Goal: Navigation & Orientation: Find specific page/section

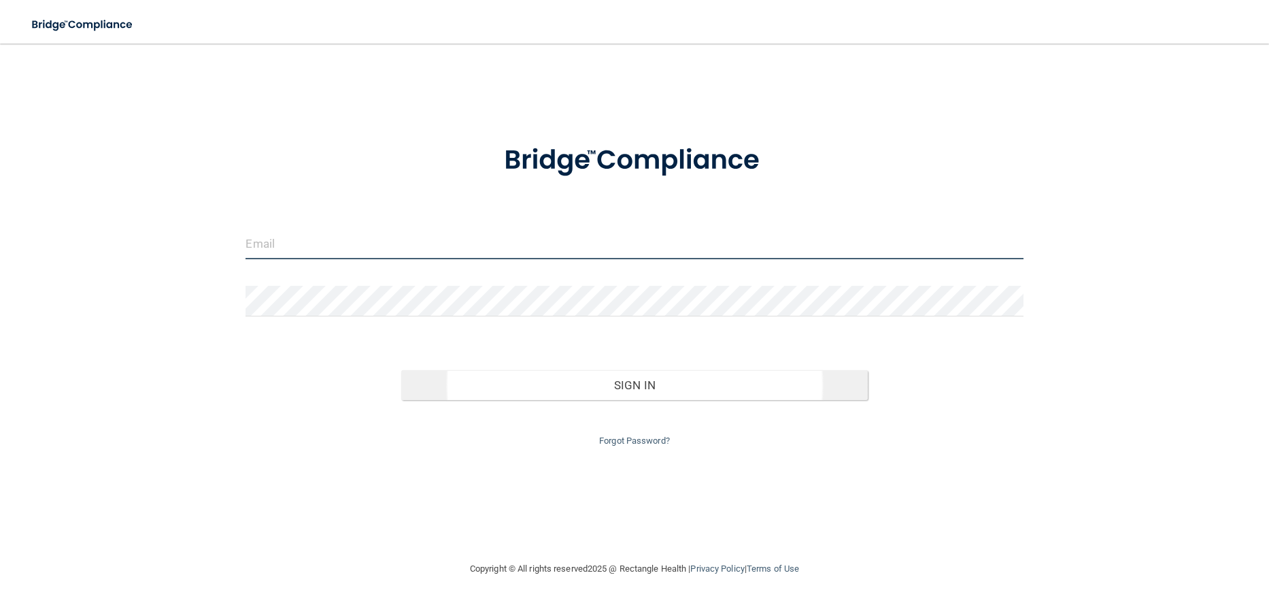
type input "[PERSON_NAME][EMAIL_ADDRESS][PERSON_NAME][DOMAIN_NAME]"
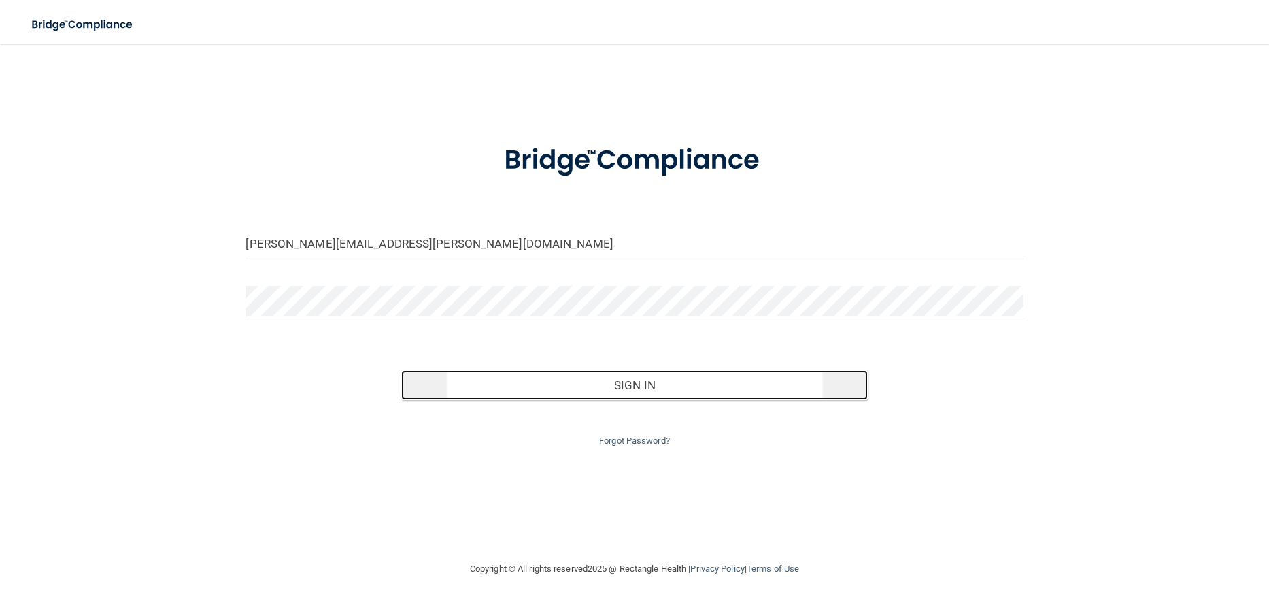
click at [658, 393] on button "Sign In" at bounding box center [634, 385] width 467 height 30
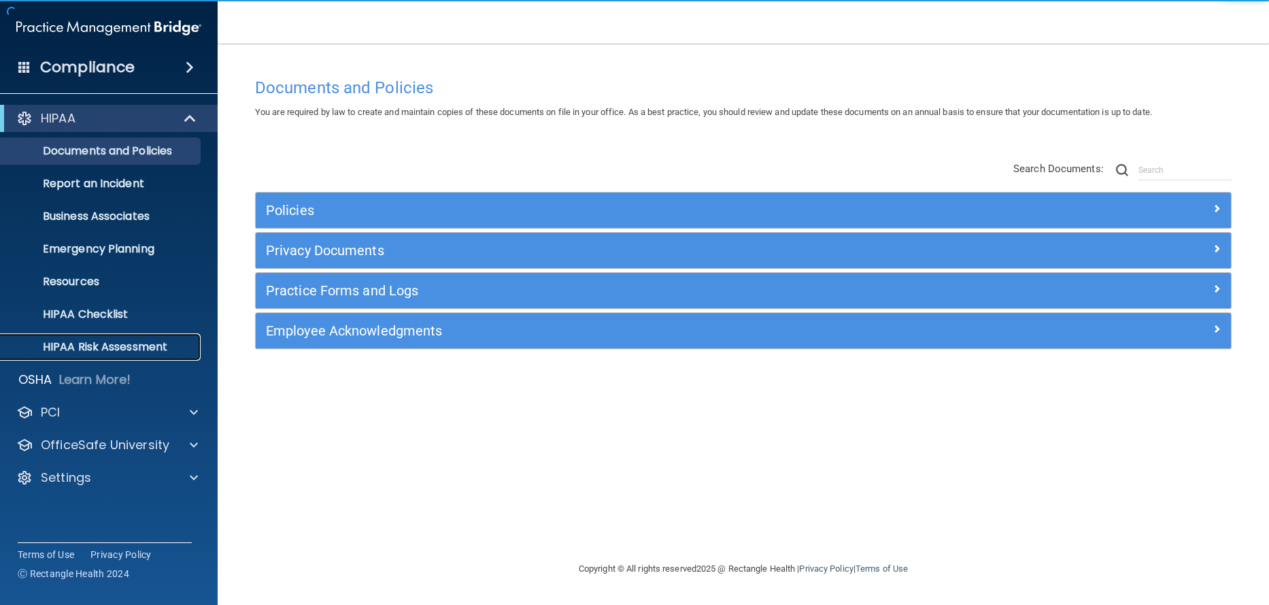
click at [96, 338] on link "HIPAA Risk Assessment" at bounding box center [93, 346] width 214 height 27
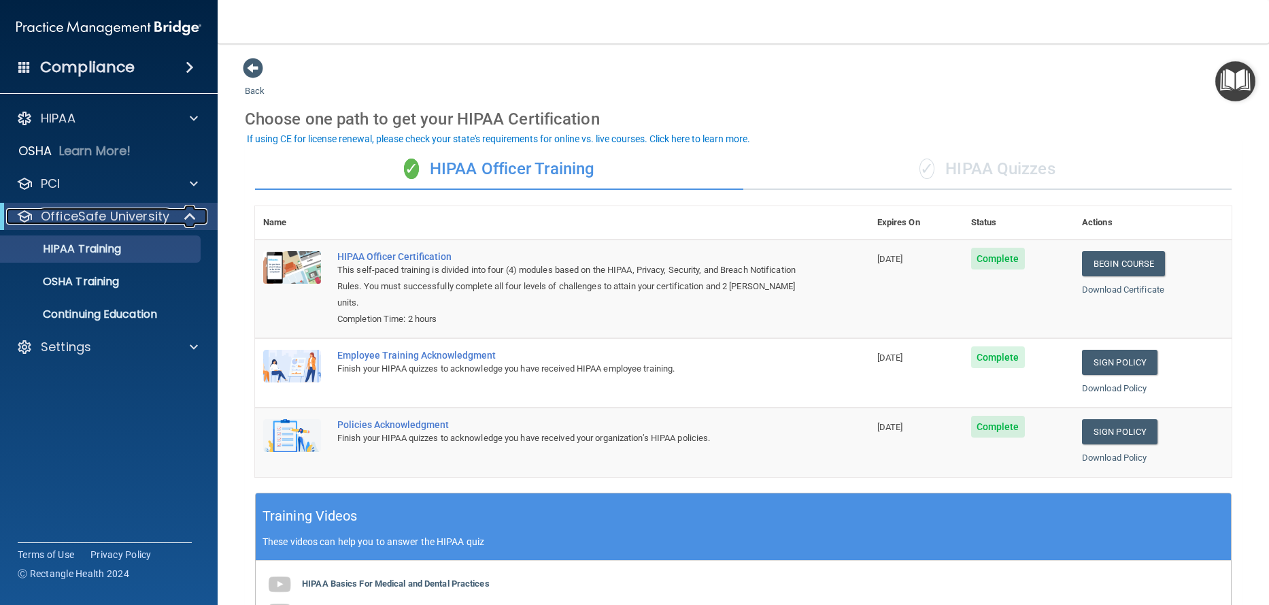
click at [190, 214] on span at bounding box center [192, 216] width 12 height 16
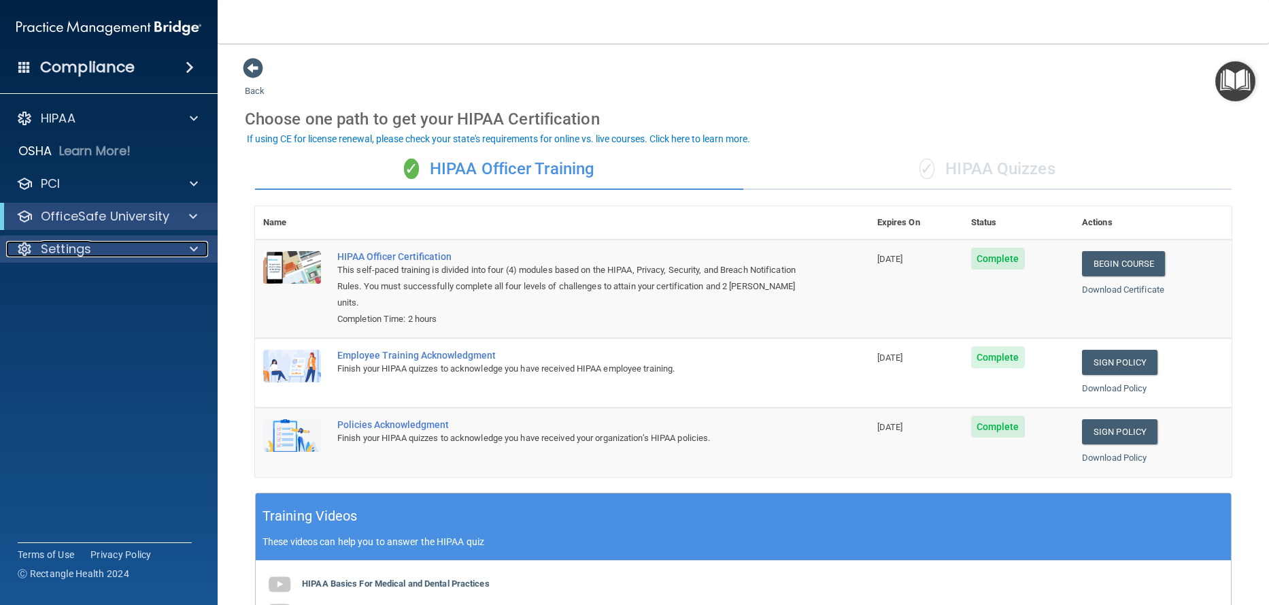
click at [192, 243] on span at bounding box center [194, 249] width 8 height 16
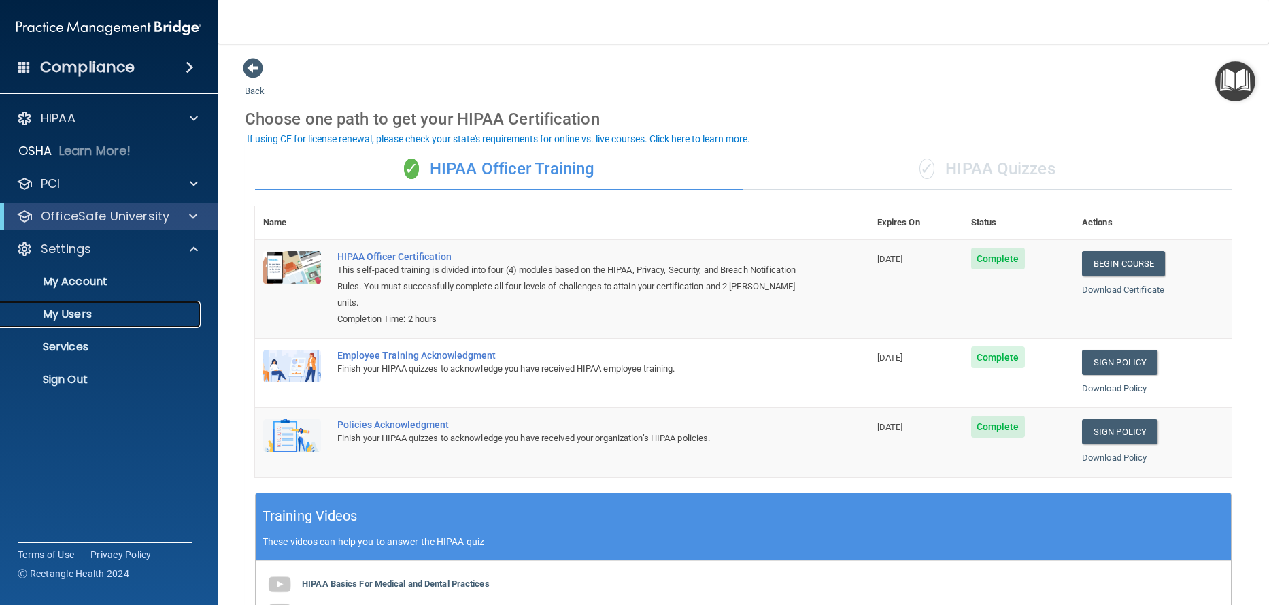
click at [65, 313] on p "My Users" at bounding box center [102, 314] width 186 height 14
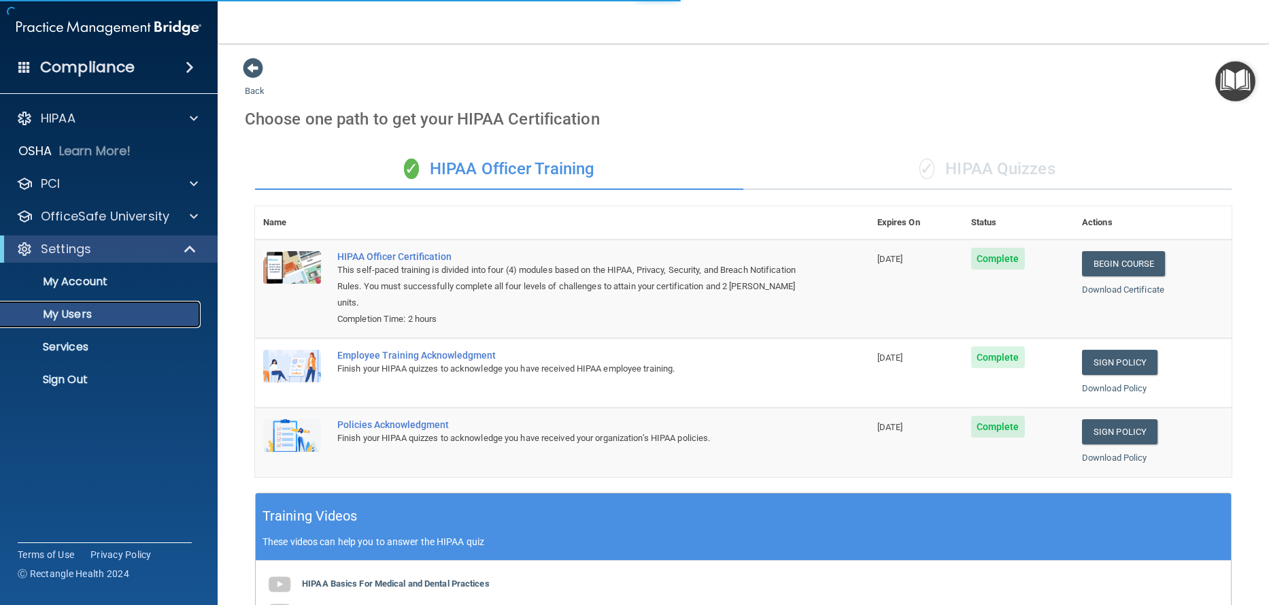
select select "20"
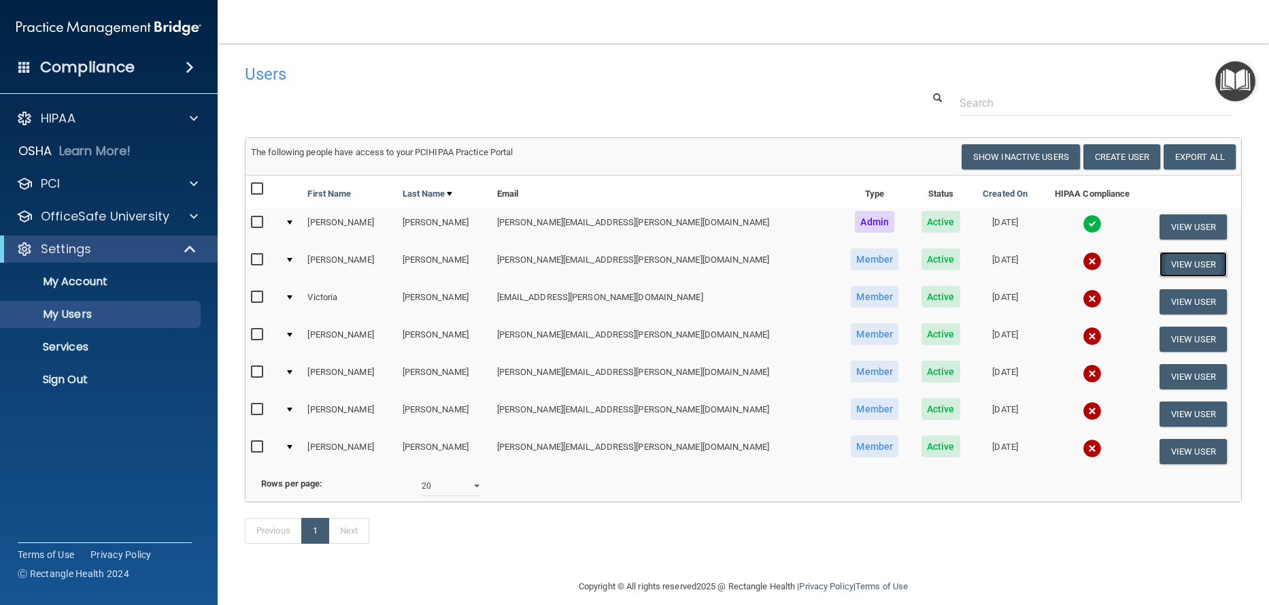
click at [1180, 258] on button "View User" at bounding box center [1193, 264] width 67 height 25
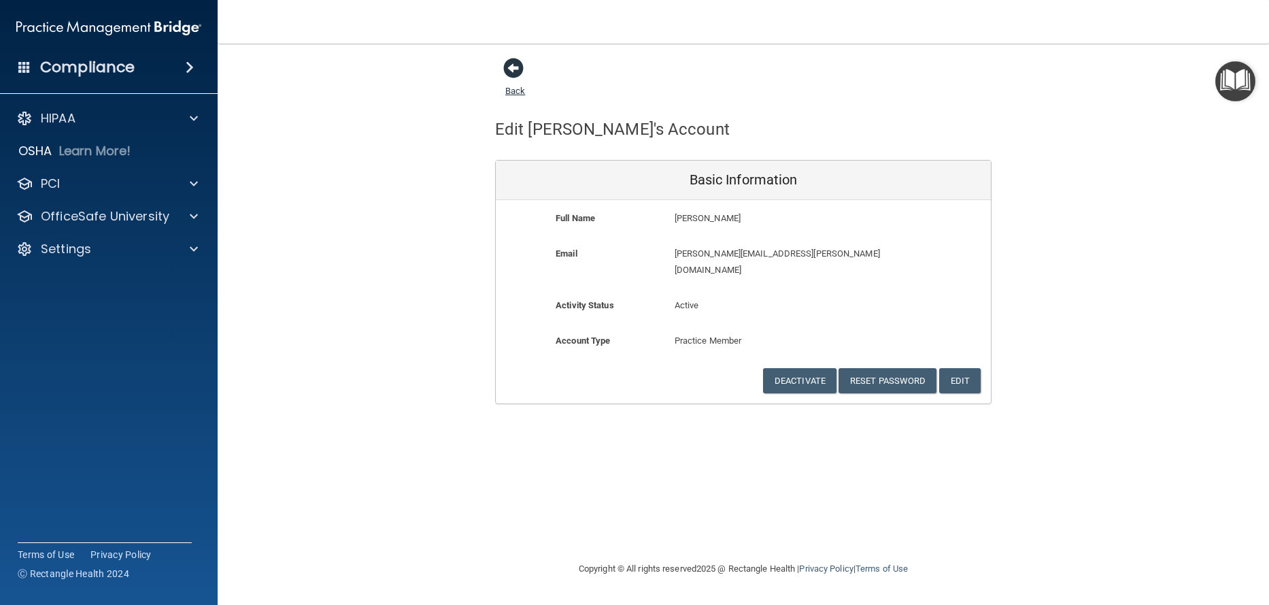
click at [516, 65] on span at bounding box center [513, 68] width 20 height 20
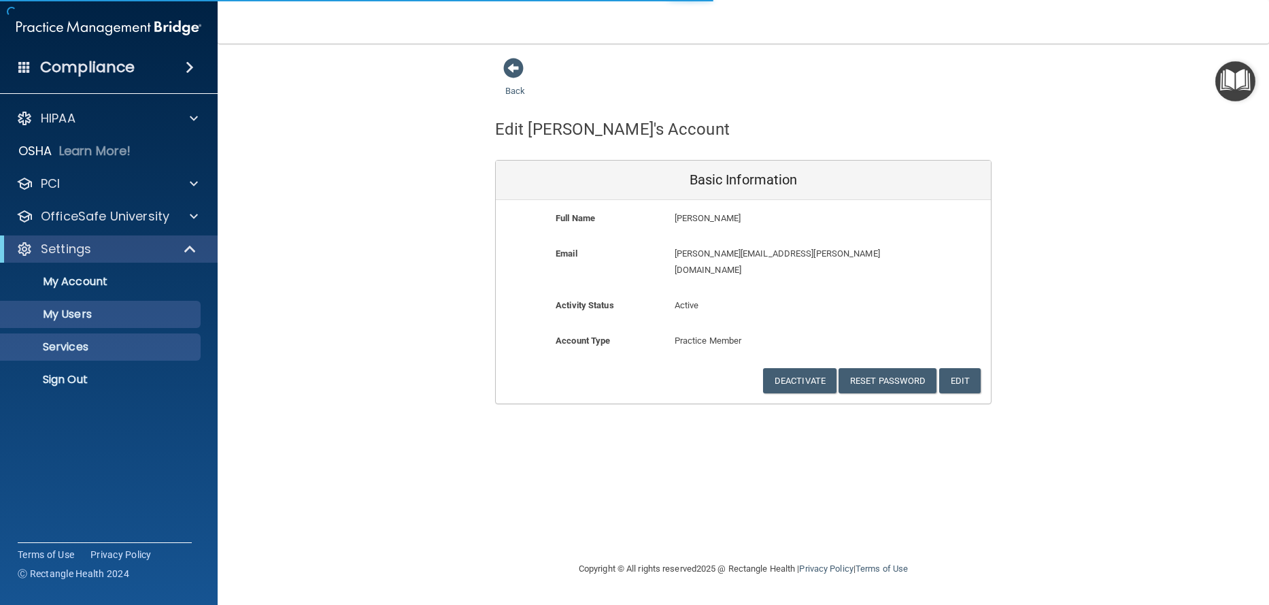
select select "20"
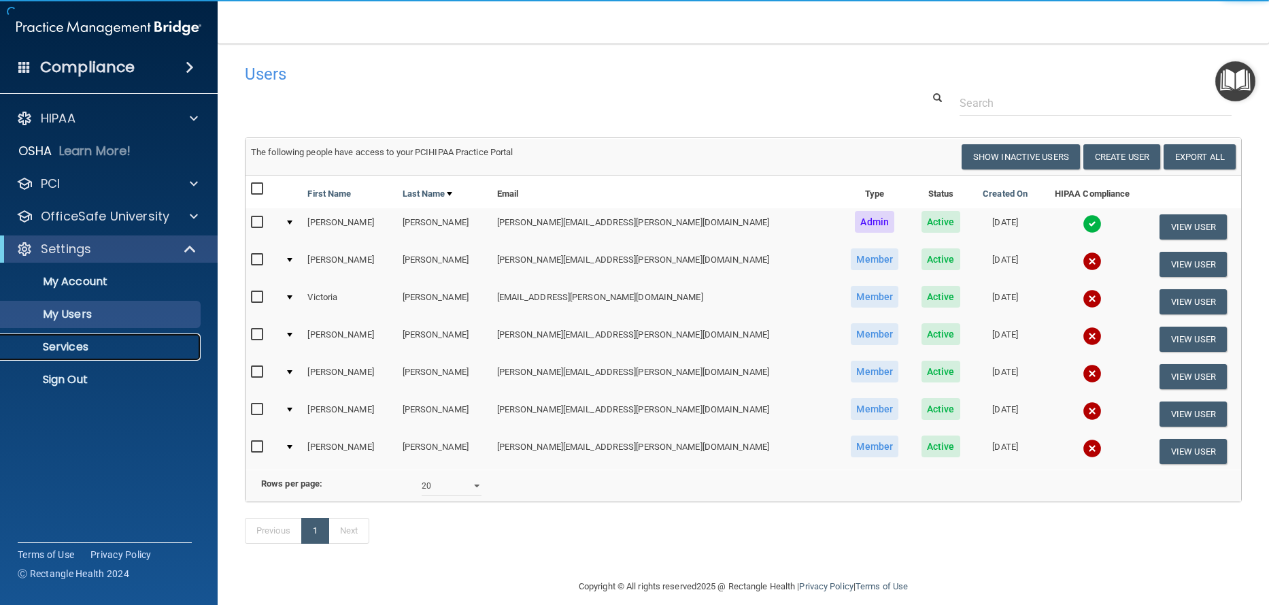
click at [82, 353] on p "Services" at bounding box center [102, 347] width 186 height 14
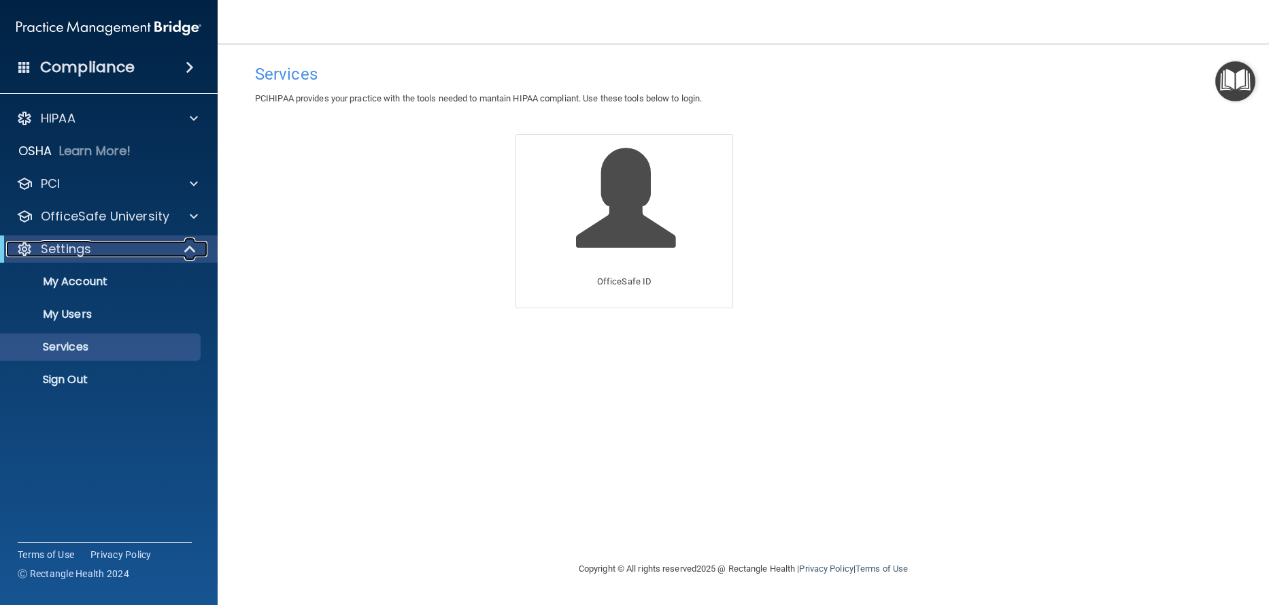
click at [195, 247] on span at bounding box center [192, 249] width 12 height 16
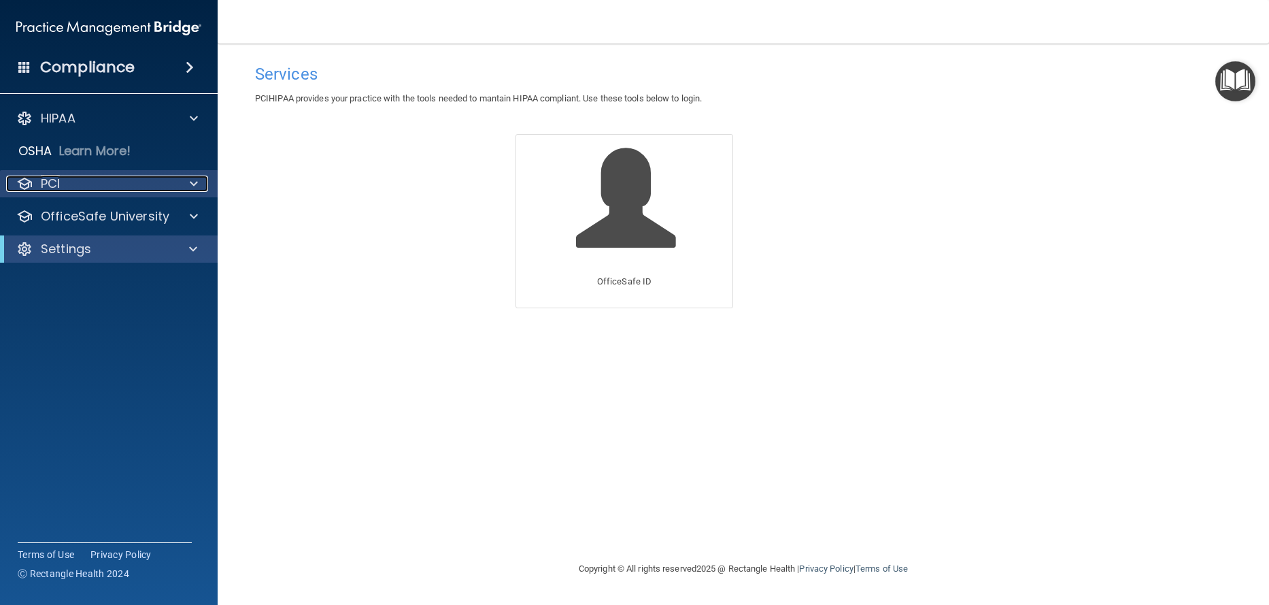
click at [193, 184] on span at bounding box center [194, 183] width 8 height 16
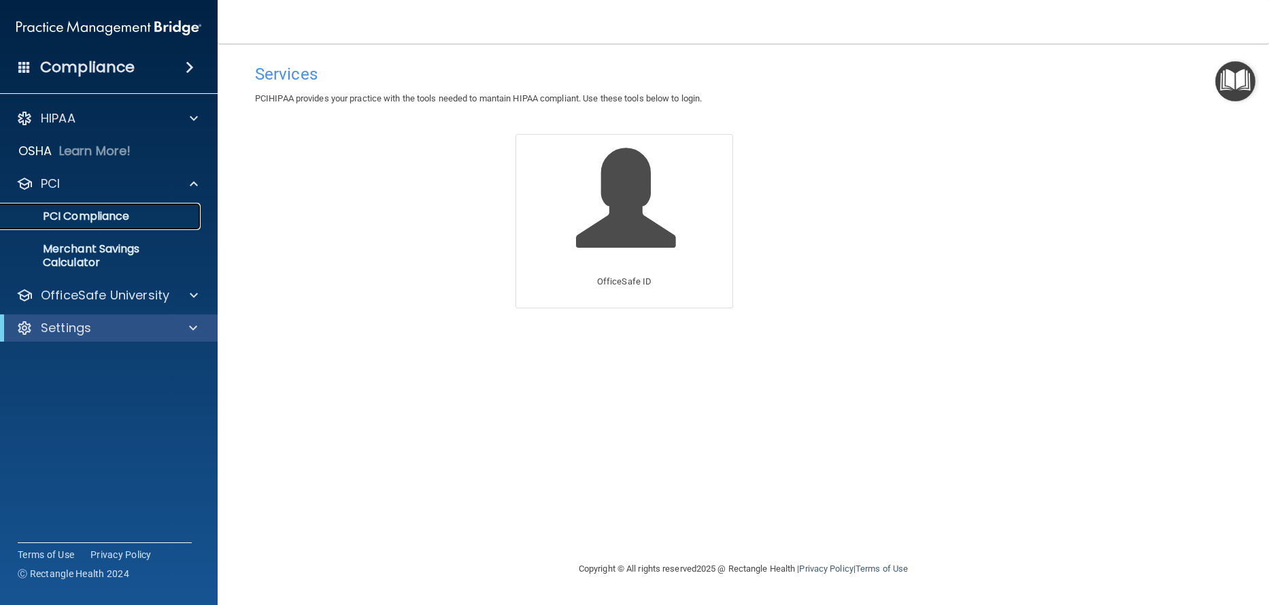
click at [103, 213] on p "PCI Compliance" at bounding box center [102, 216] width 186 height 14
click at [135, 246] on p "Merchant Savings Calculator" at bounding box center [102, 255] width 186 height 27
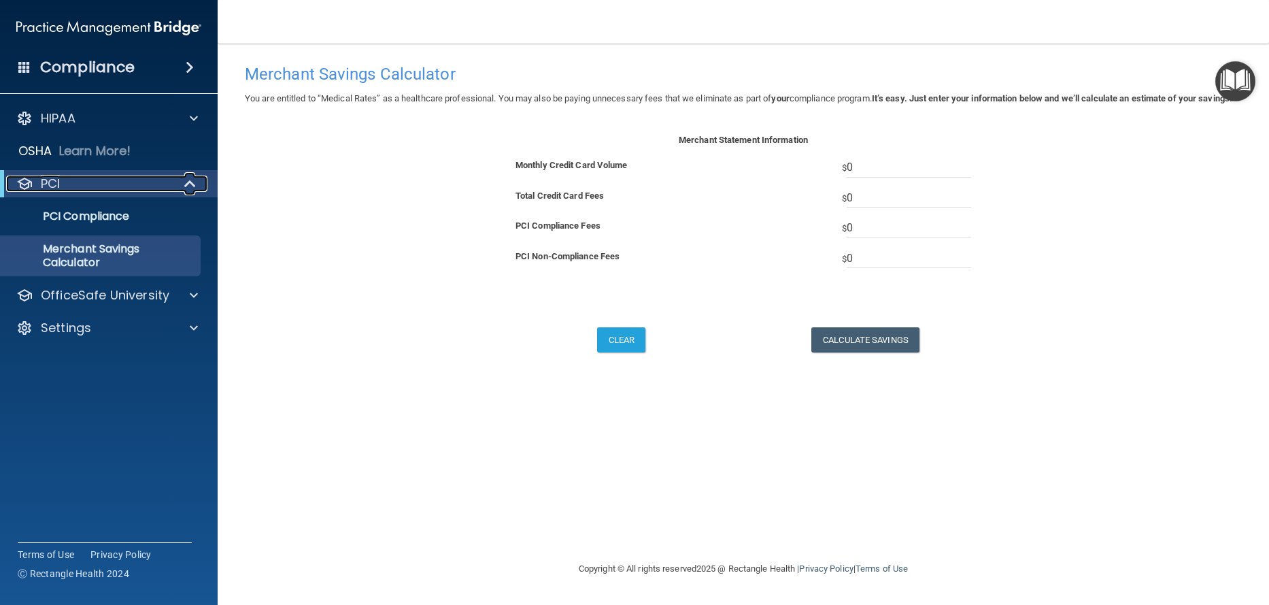
click at [189, 182] on span at bounding box center [192, 183] width 12 height 16
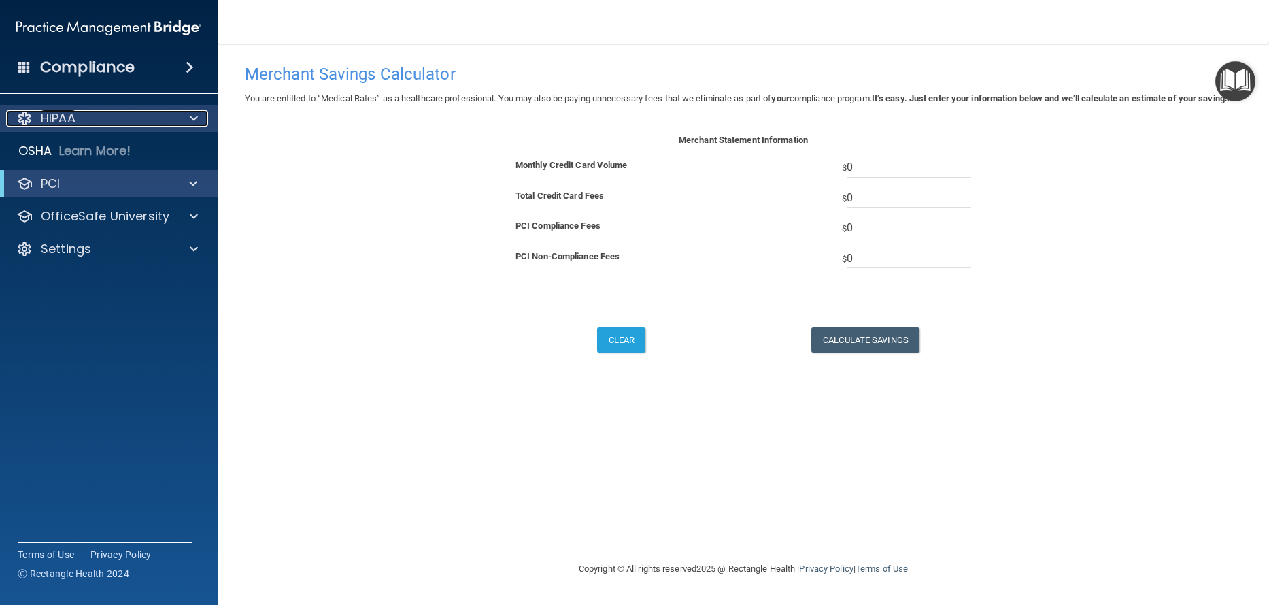
click at [190, 116] on span at bounding box center [194, 118] width 8 height 16
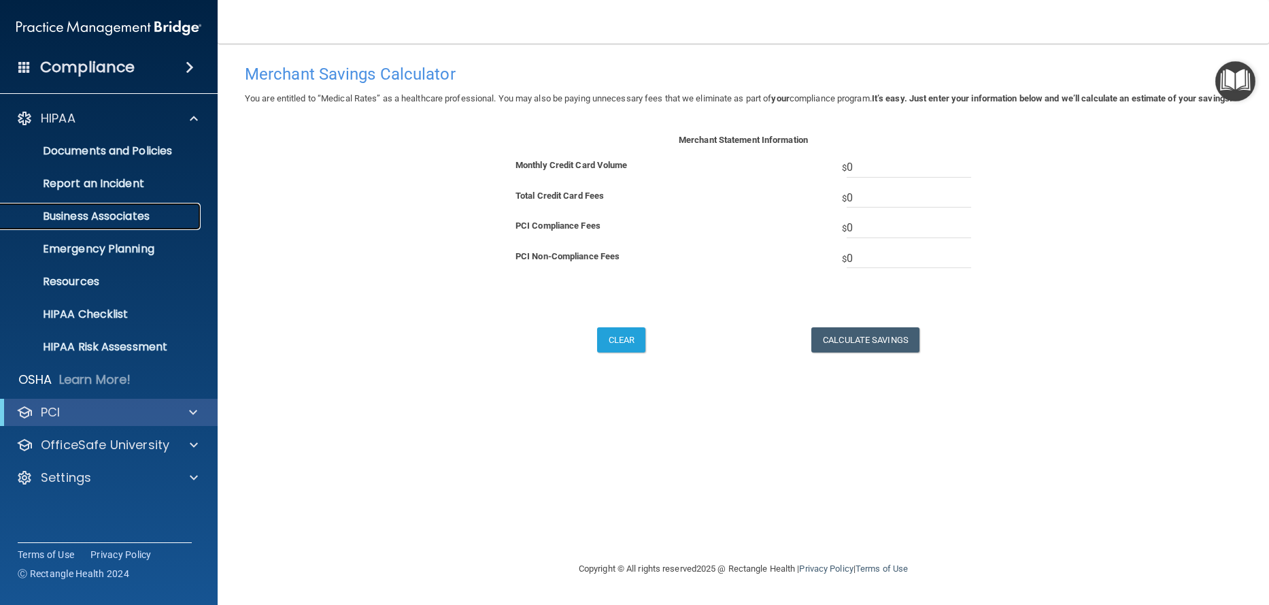
click at [134, 214] on p "Business Associates" at bounding box center [102, 216] width 186 height 14
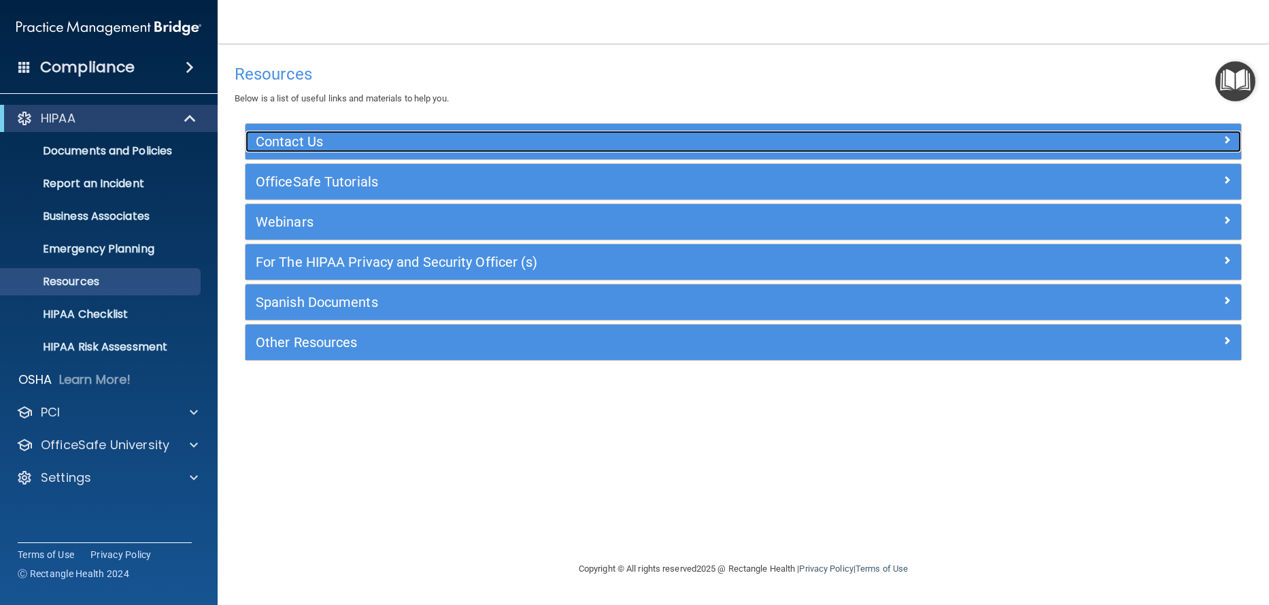
click at [380, 135] on h5 "Contact Us" at bounding box center [619, 141] width 726 height 15
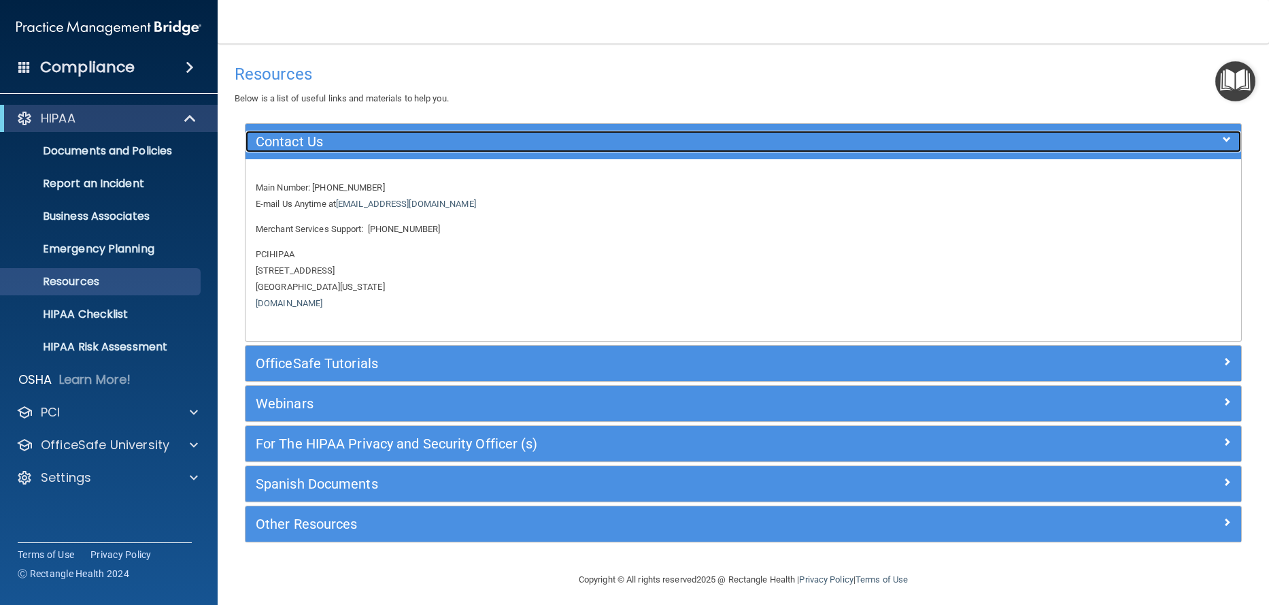
click at [1223, 136] on span at bounding box center [1227, 139] width 8 height 16
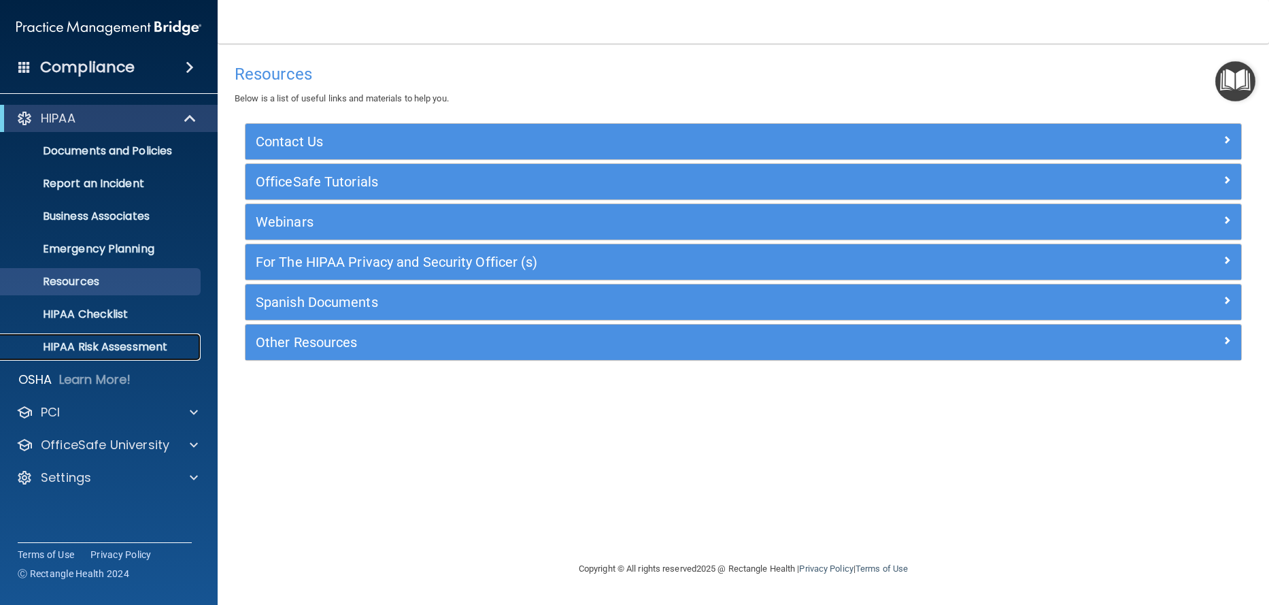
click at [85, 349] on p "HIPAA Risk Assessment" at bounding box center [102, 347] width 186 height 14
